Goal: Subscribe to service/newsletter

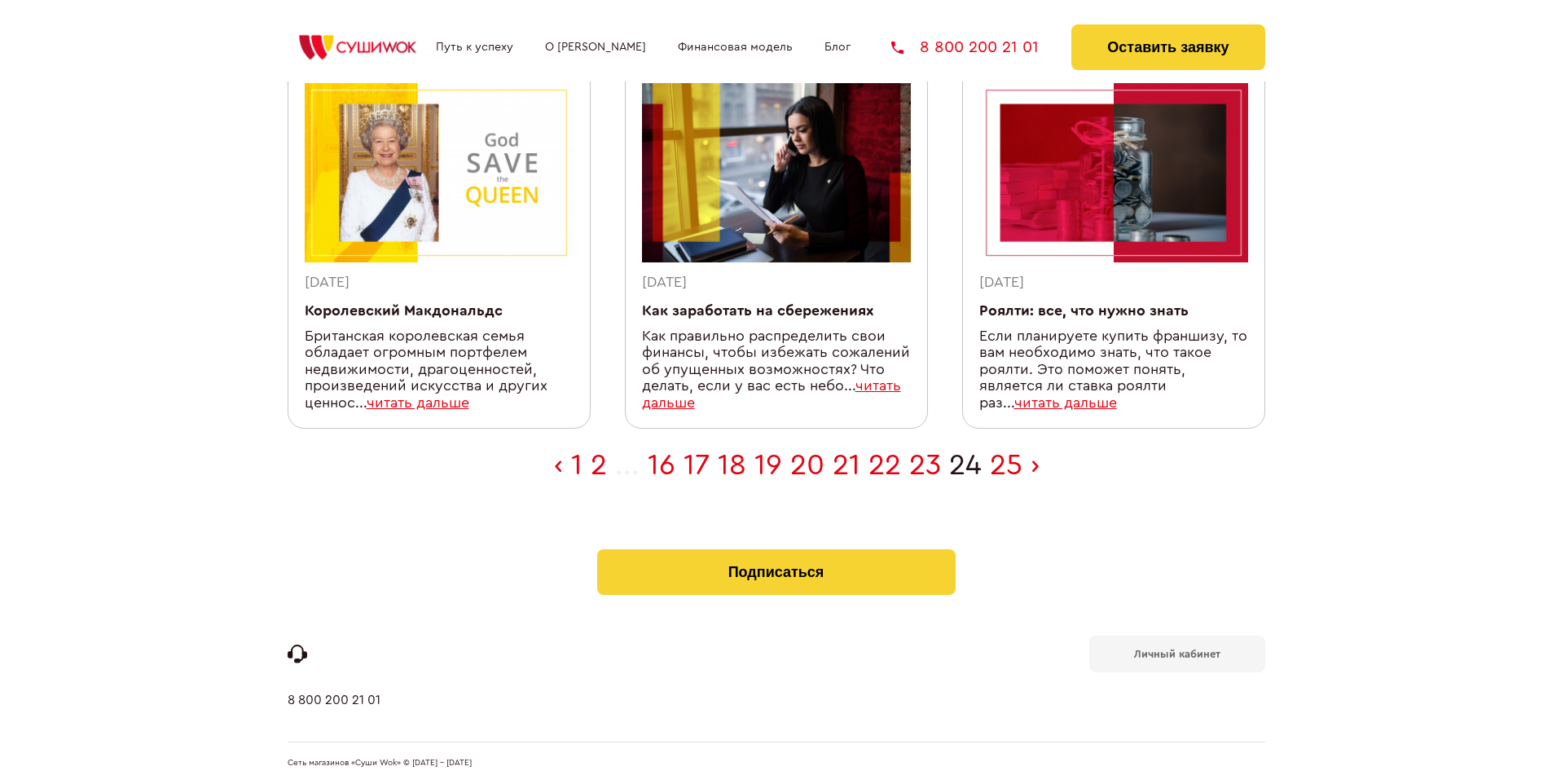
scroll to position [518, 0]
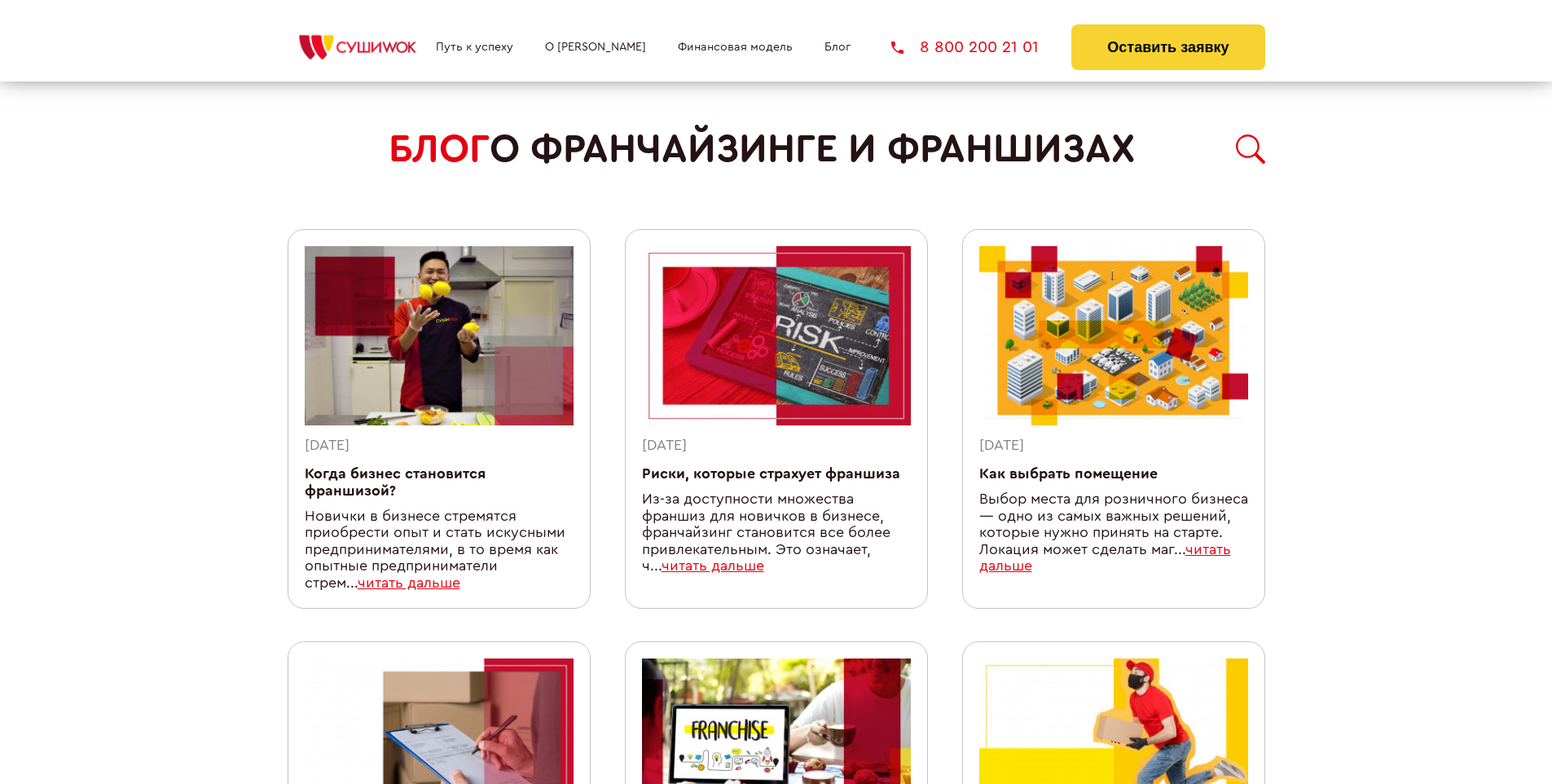
scroll to position [1417, 0]
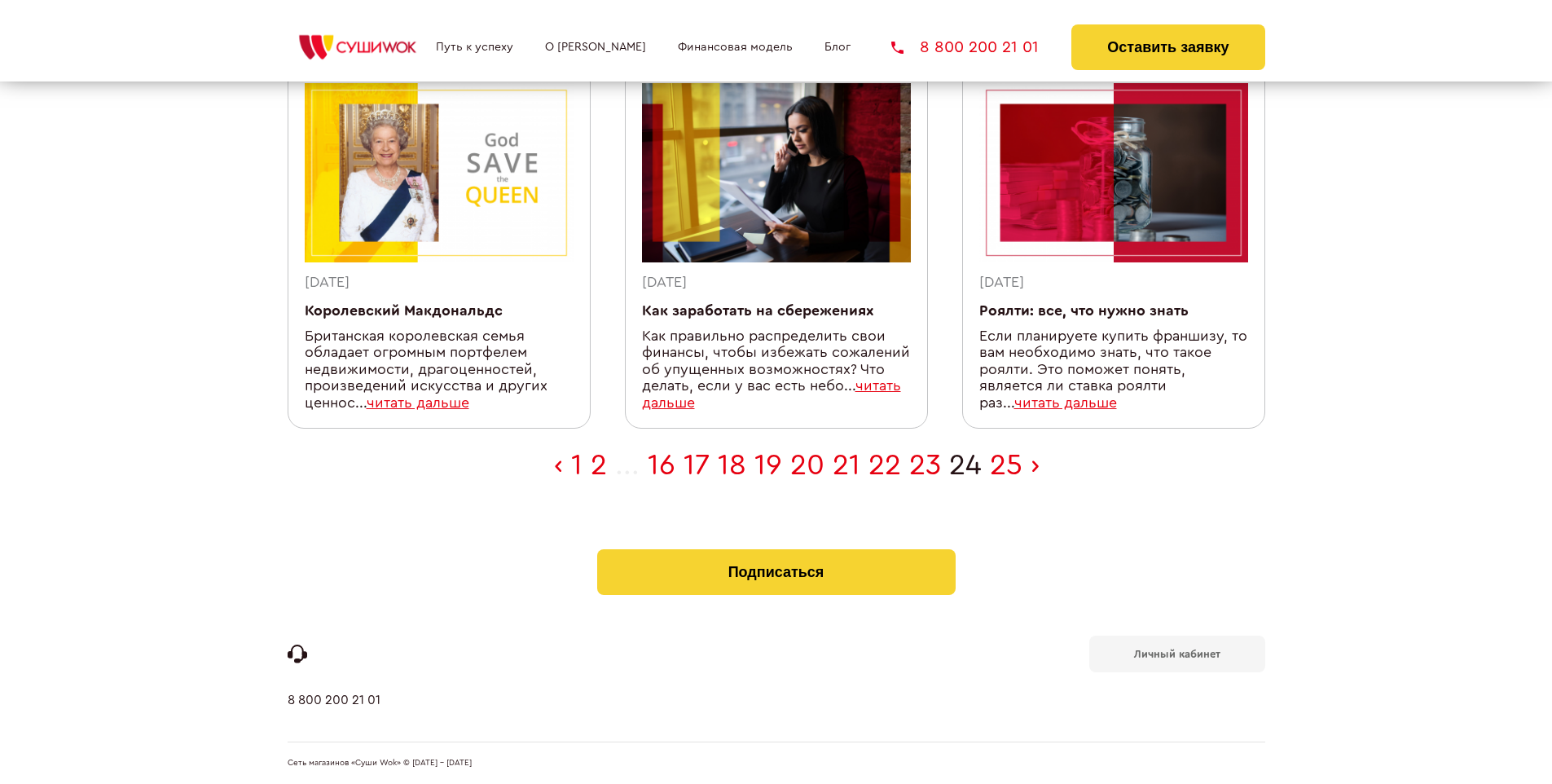
click at [1177, 652] on b "Личный кабинет" at bounding box center [1177, 654] width 86 height 11
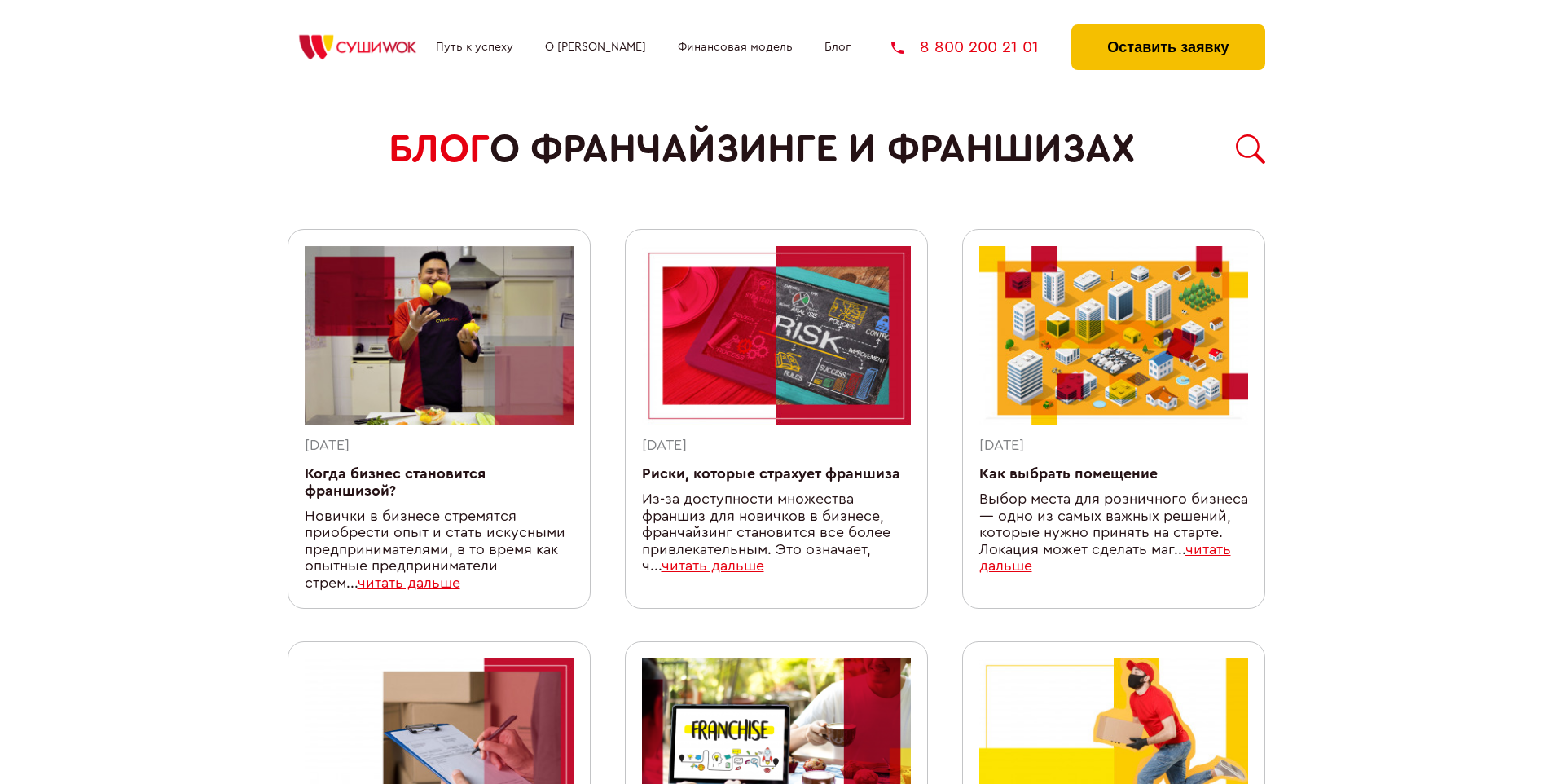
click at [1168, 28] on button "Оставить заявку" at bounding box center [1168, 47] width 193 height 45
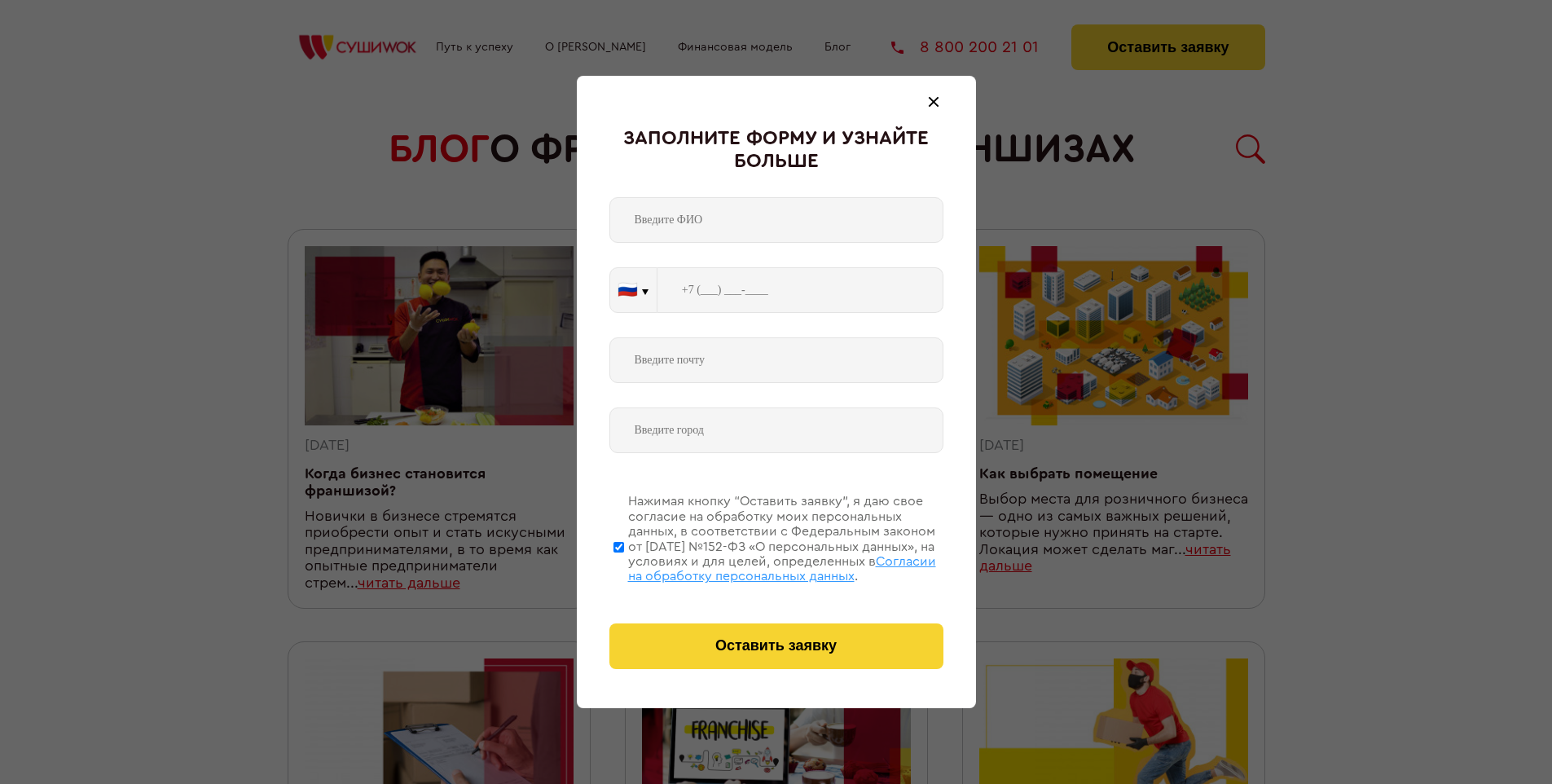
click at [755, 567] on span "Согласии на обработку персональных данных" at bounding box center [782, 568] width 308 height 27
click at [624, 567] on input "Нажимая кнопку “Оставить заявку”, я даю свое согласие на обработку моих персона…" at bounding box center [620, 546] width 11 height 130
checkbox input "false"
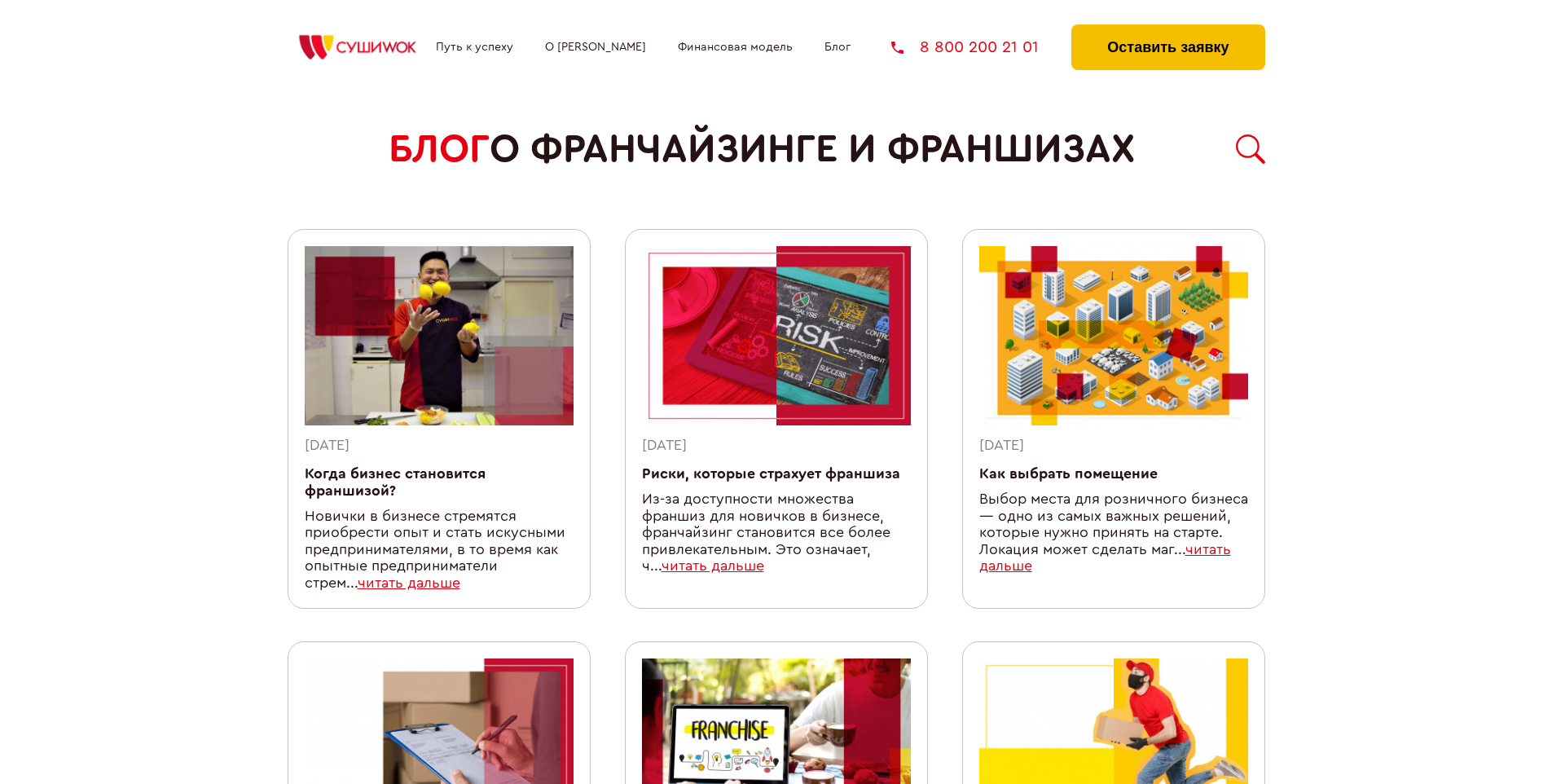
click at [1168, 28] on button "Оставить заявку" at bounding box center [1168, 47] width 193 height 45
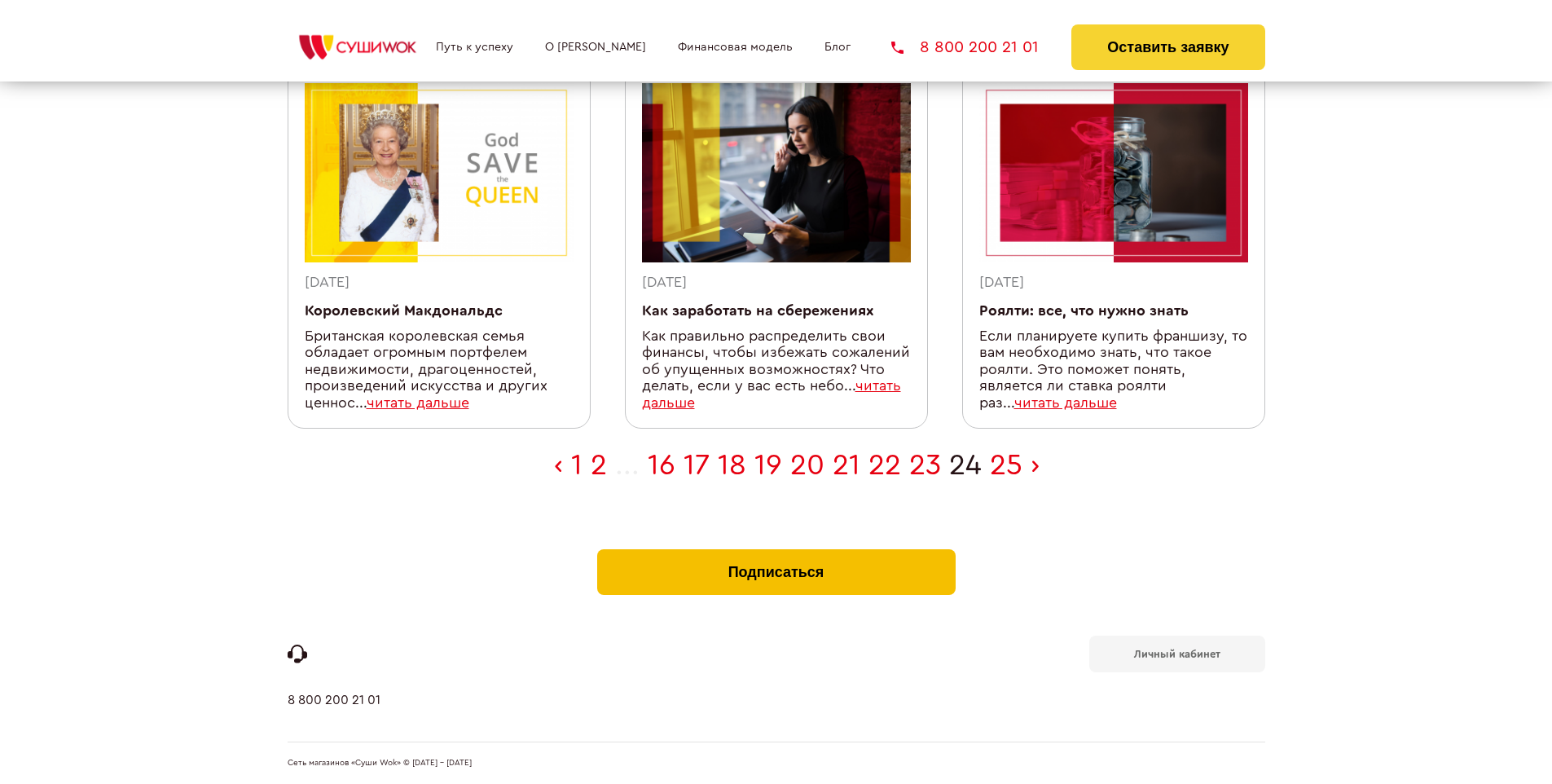
click at [776, 552] on button "Подписаться" at bounding box center [777, 572] width 358 height 45
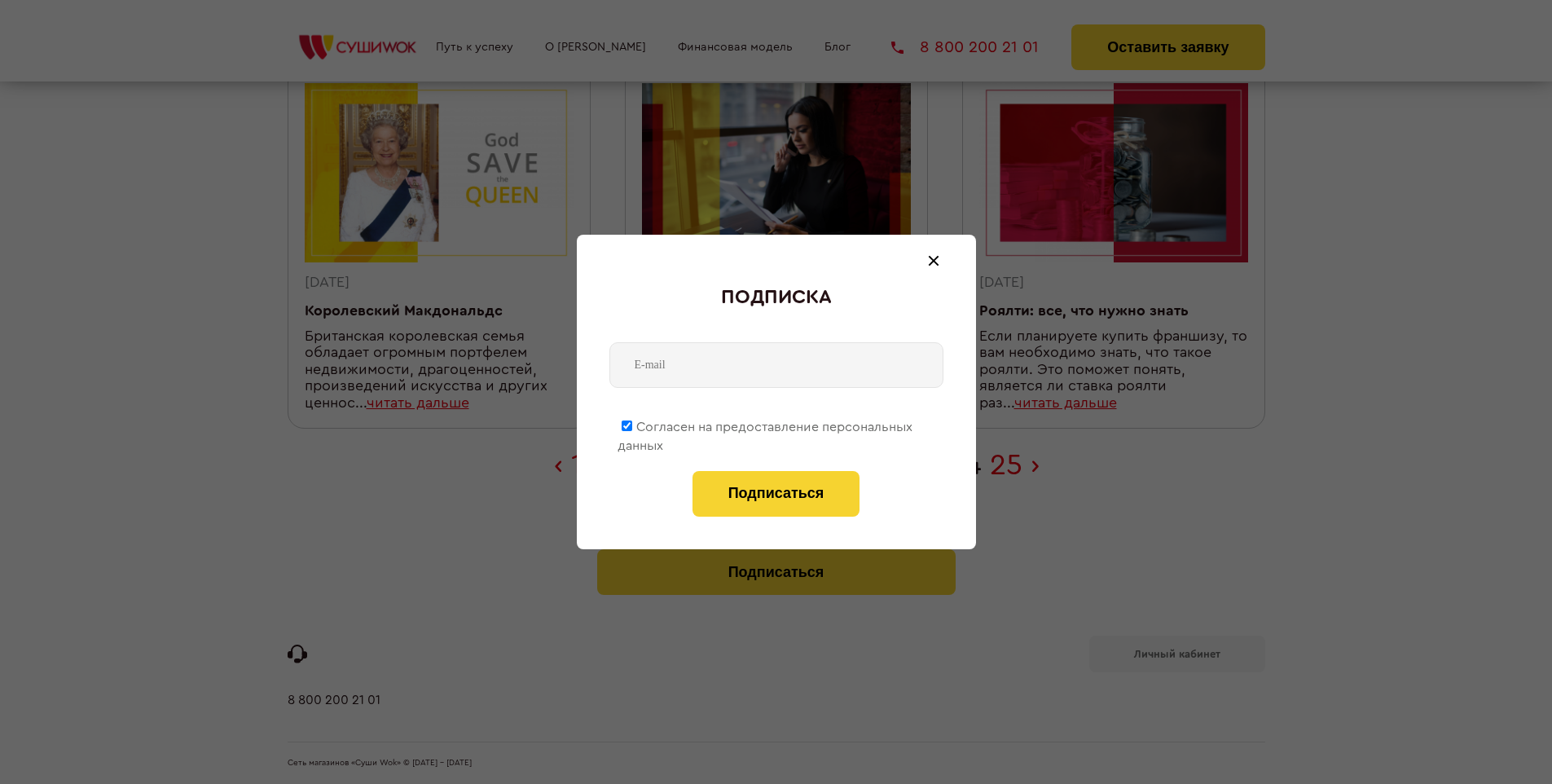
click at [766, 424] on span "Согласен на предоставление персональных данных" at bounding box center [765, 436] width 295 height 32
click at [632, 424] on input "Согласен на предоставление персональных данных" at bounding box center [627, 426] width 11 height 11
checkbox input "false"
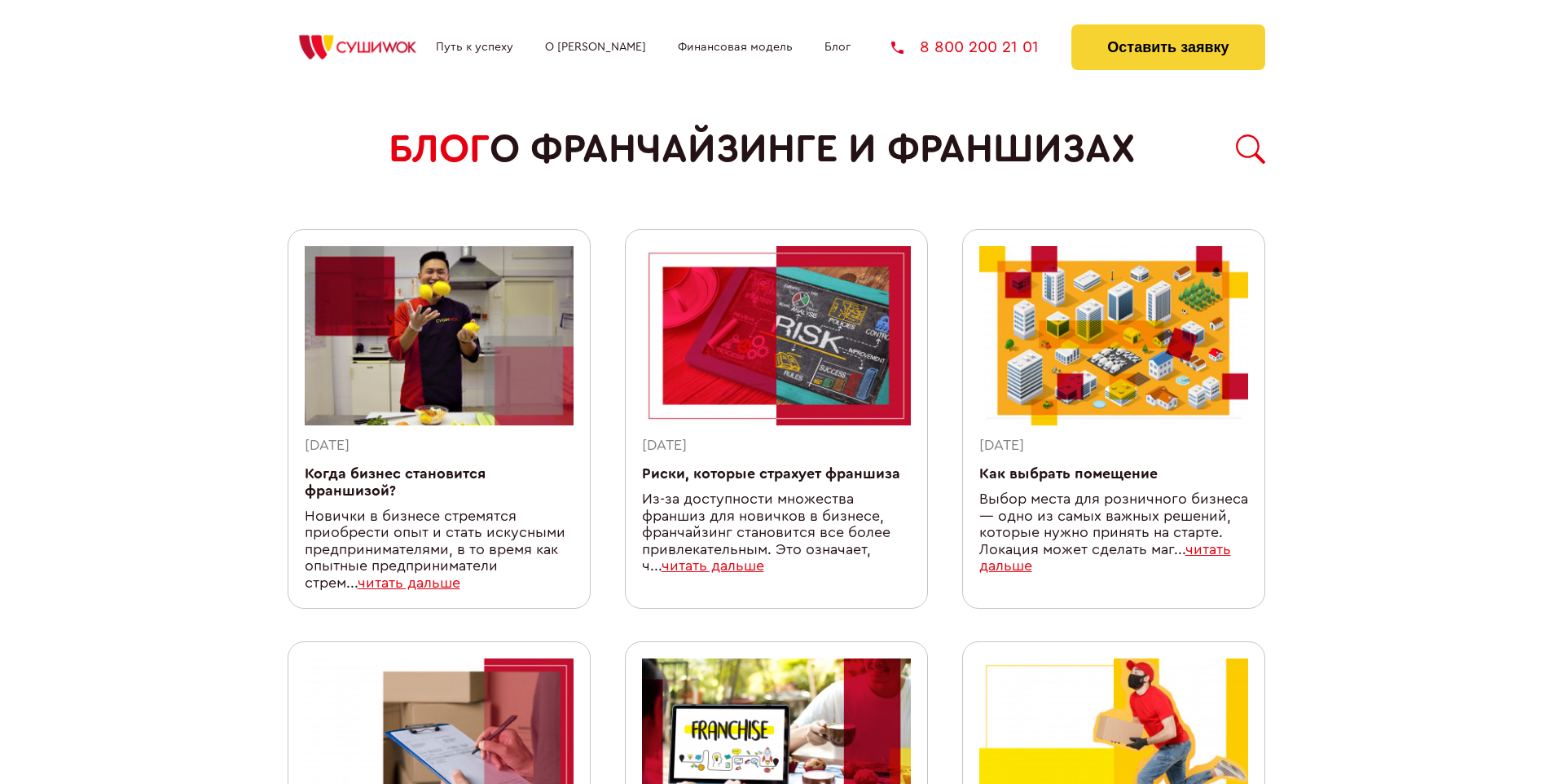
scroll to position [1417, 0]
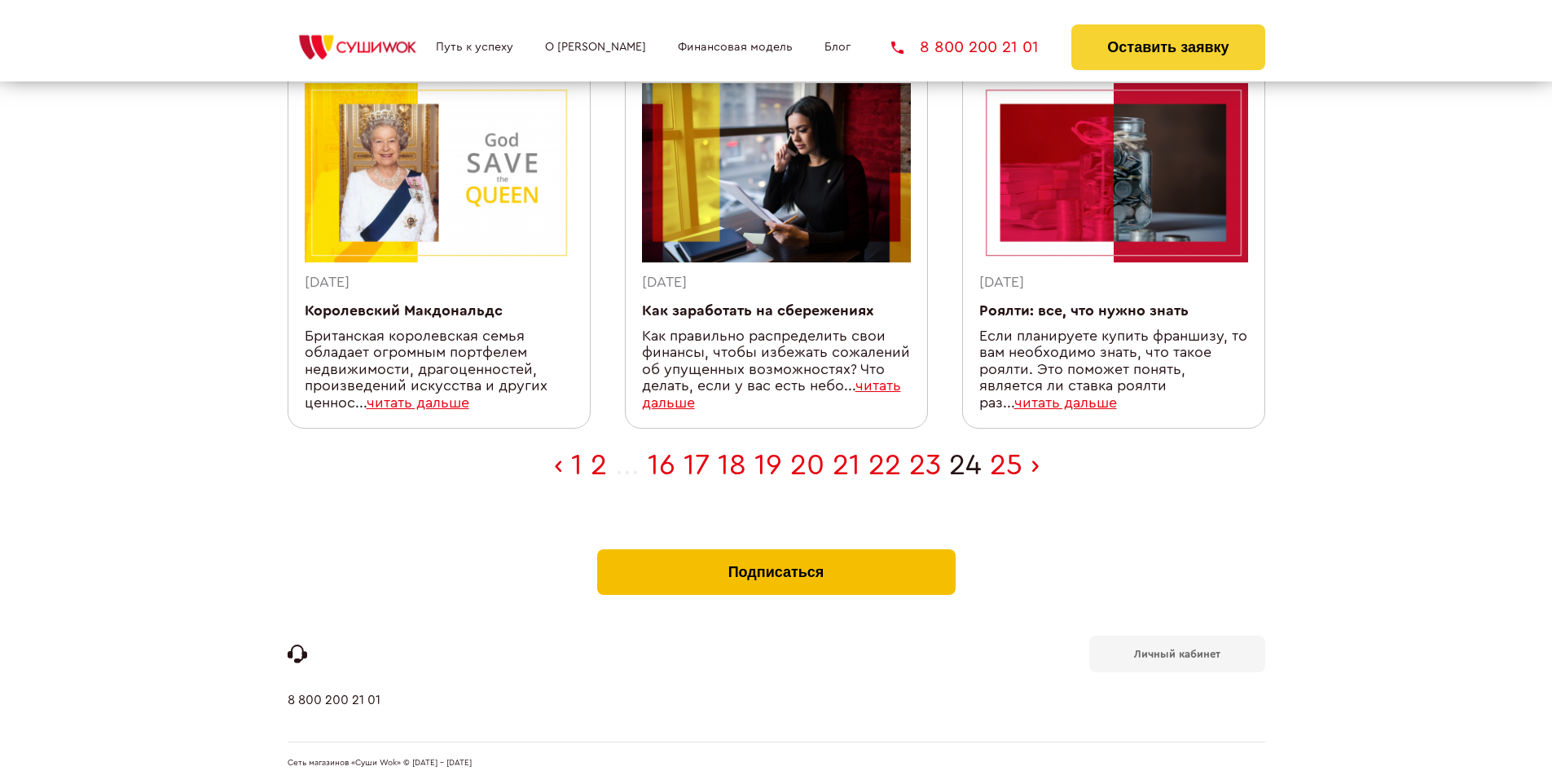
click at [776, 552] on button "Подписаться" at bounding box center [777, 572] width 358 height 45
